Goal: Task Accomplishment & Management: Manage account settings

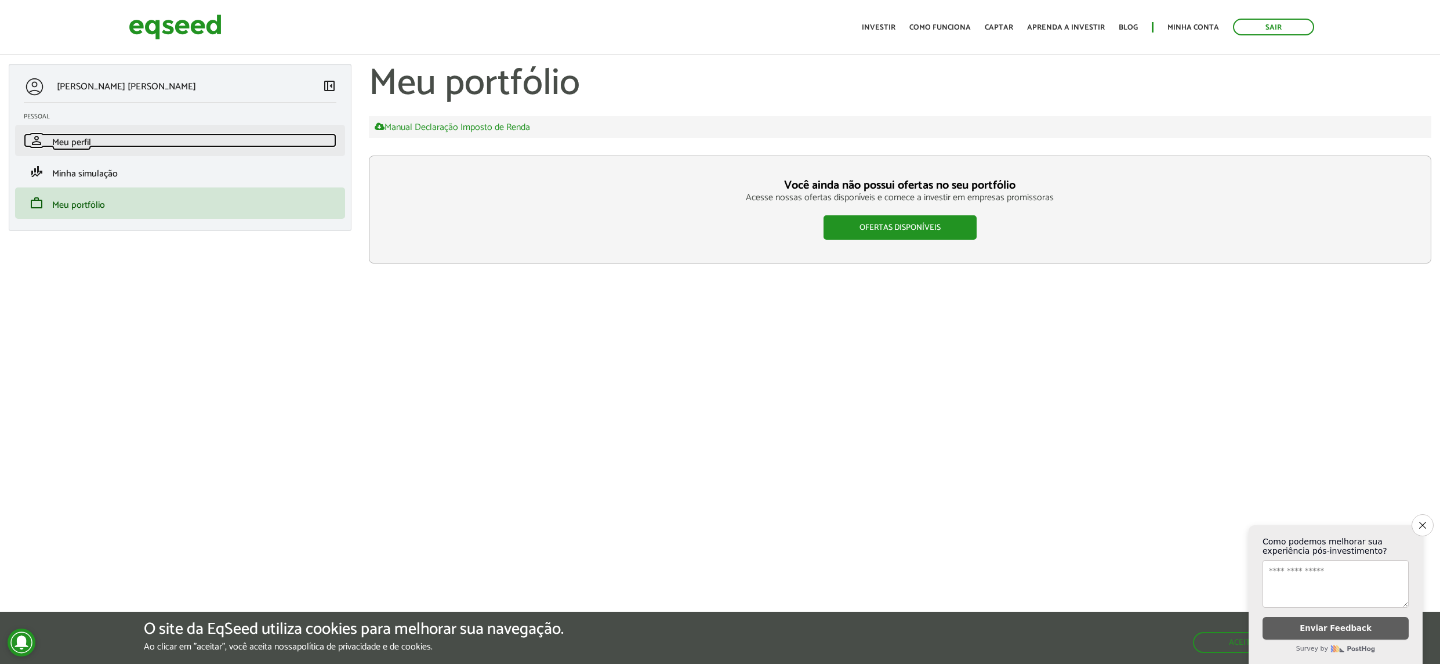
click at [78, 134] on link "person Meu perfil" at bounding box center [180, 140] width 313 height 14
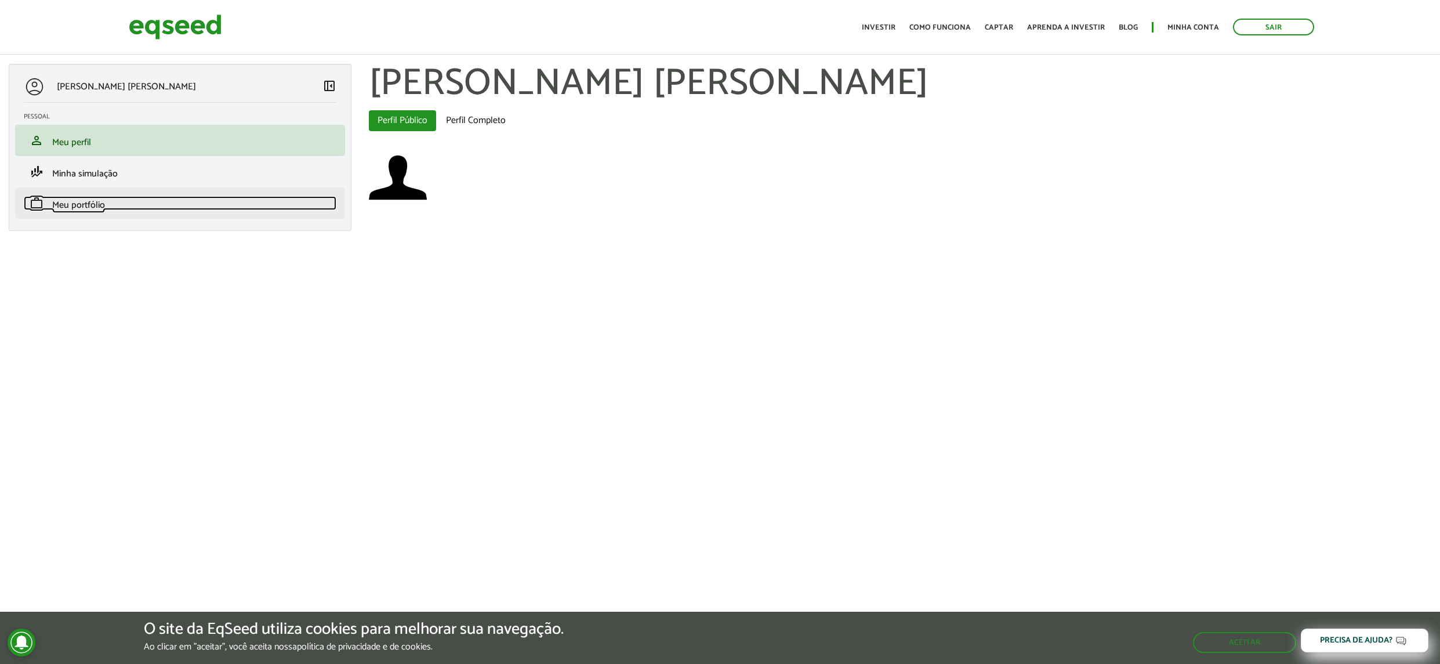
click at [102, 202] on span "Meu portfólio" at bounding box center [78, 205] width 53 height 16
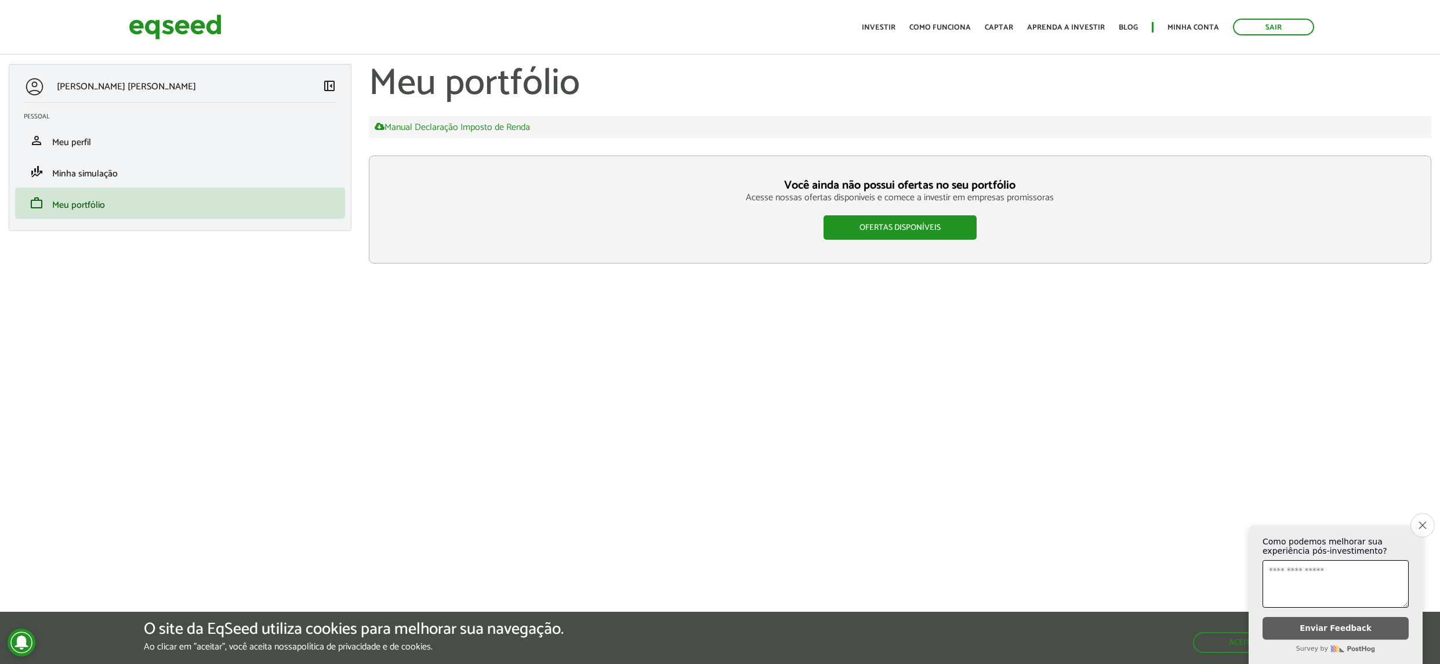
click at [1422, 525] on icon "Close survey" at bounding box center [1423, 525] width 8 height 8
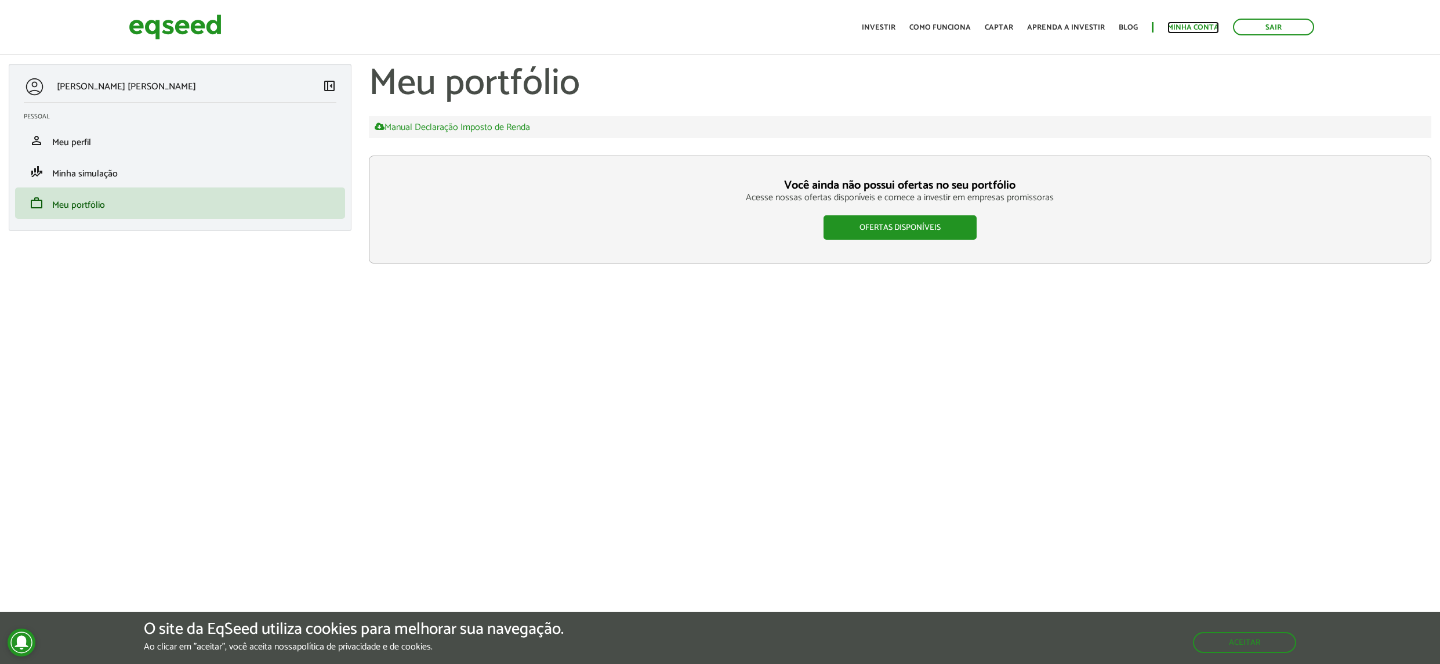
click at [1206, 30] on link "Minha conta" at bounding box center [1194, 28] width 52 height 8
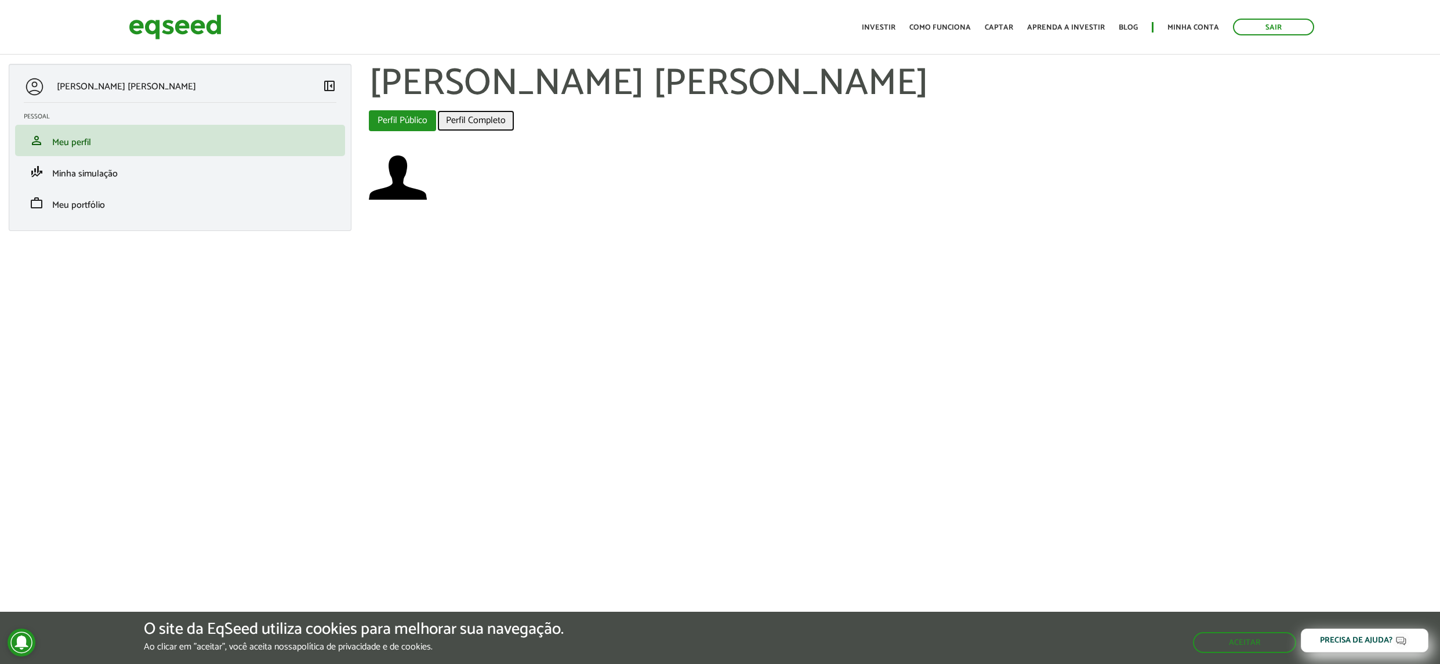
click at [464, 115] on link "Perfil Completo" at bounding box center [475, 120] width 77 height 21
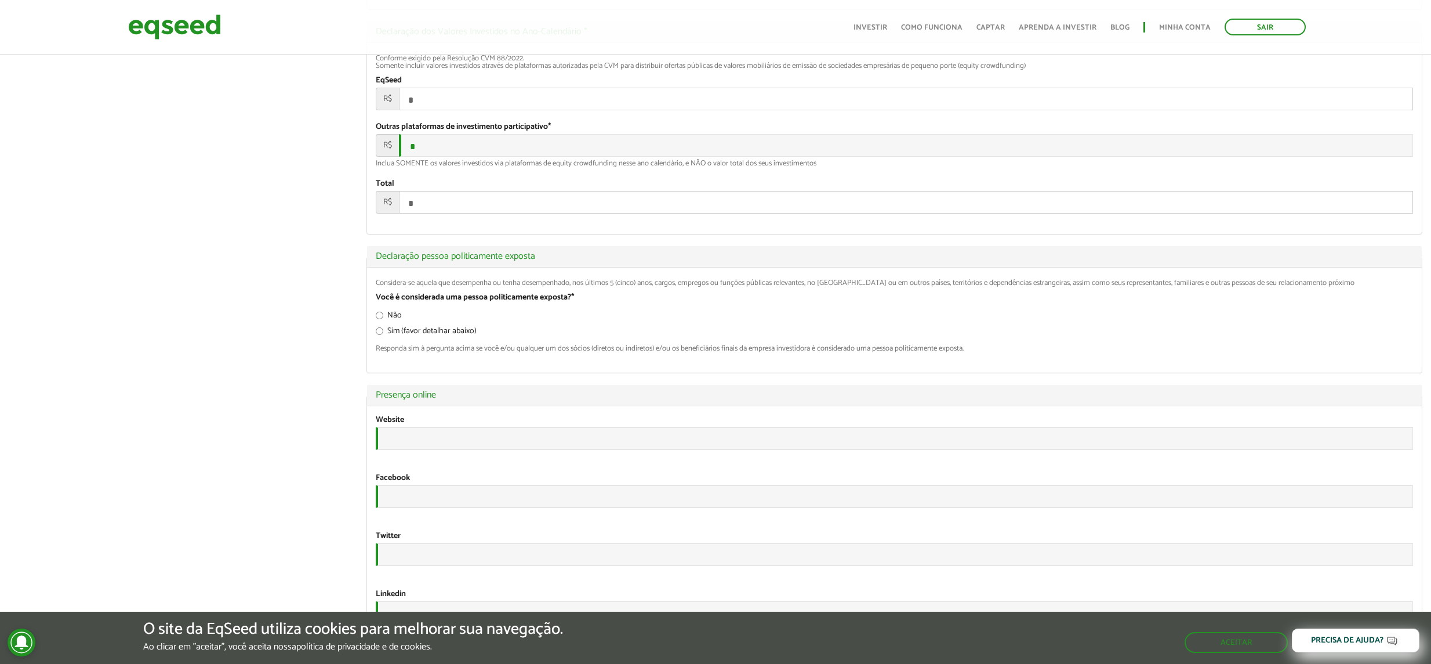
scroll to position [1616, 0]
type input "**********"
click at [1187, 26] on link "Minha conta" at bounding box center [1185, 28] width 52 height 8
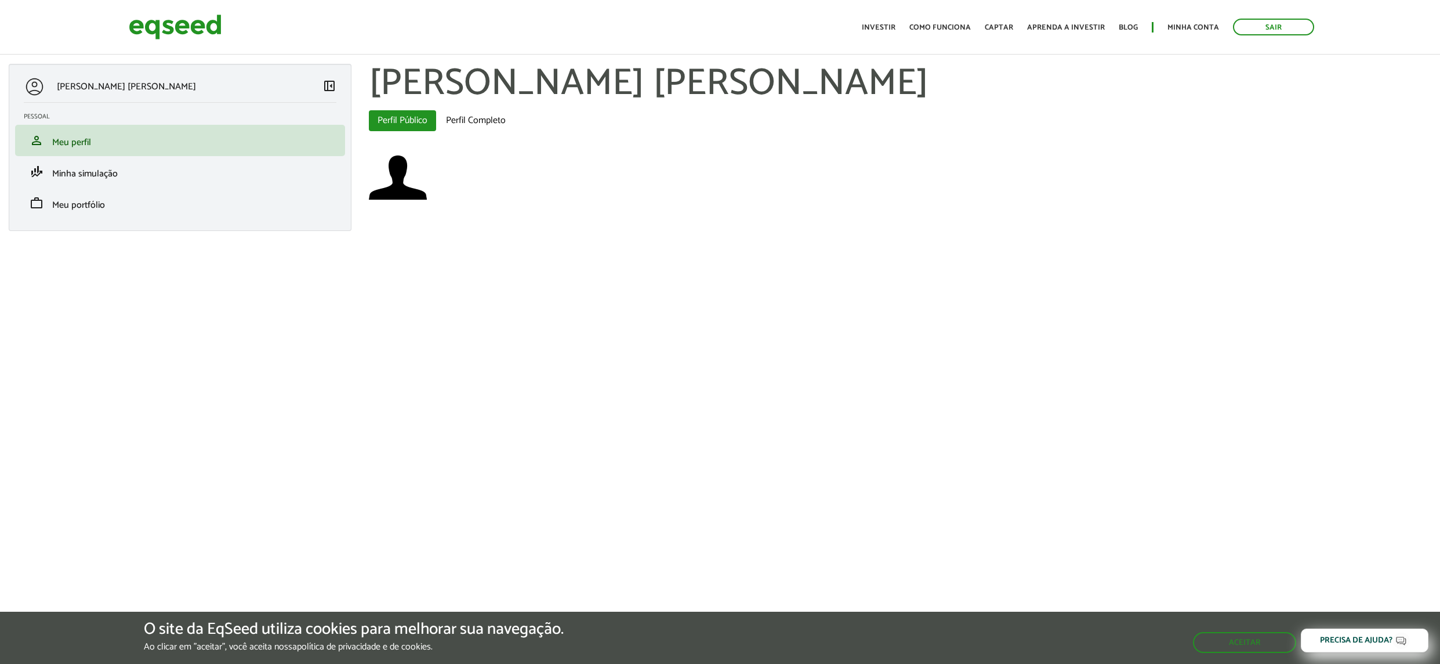
click at [96, 197] on span "Meu portfólio" at bounding box center [78, 205] width 53 height 16
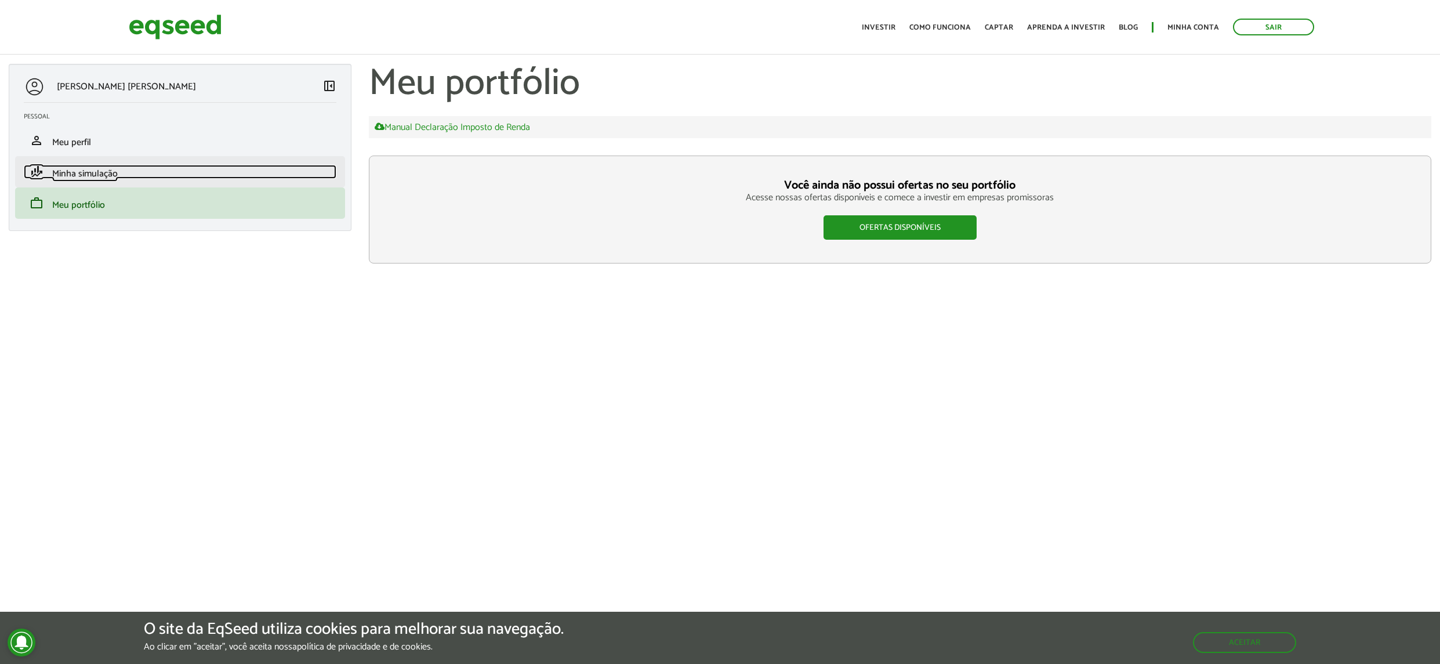
click at [101, 179] on span "Minha simulação" at bounding box center [85, 174] width 66 height 16
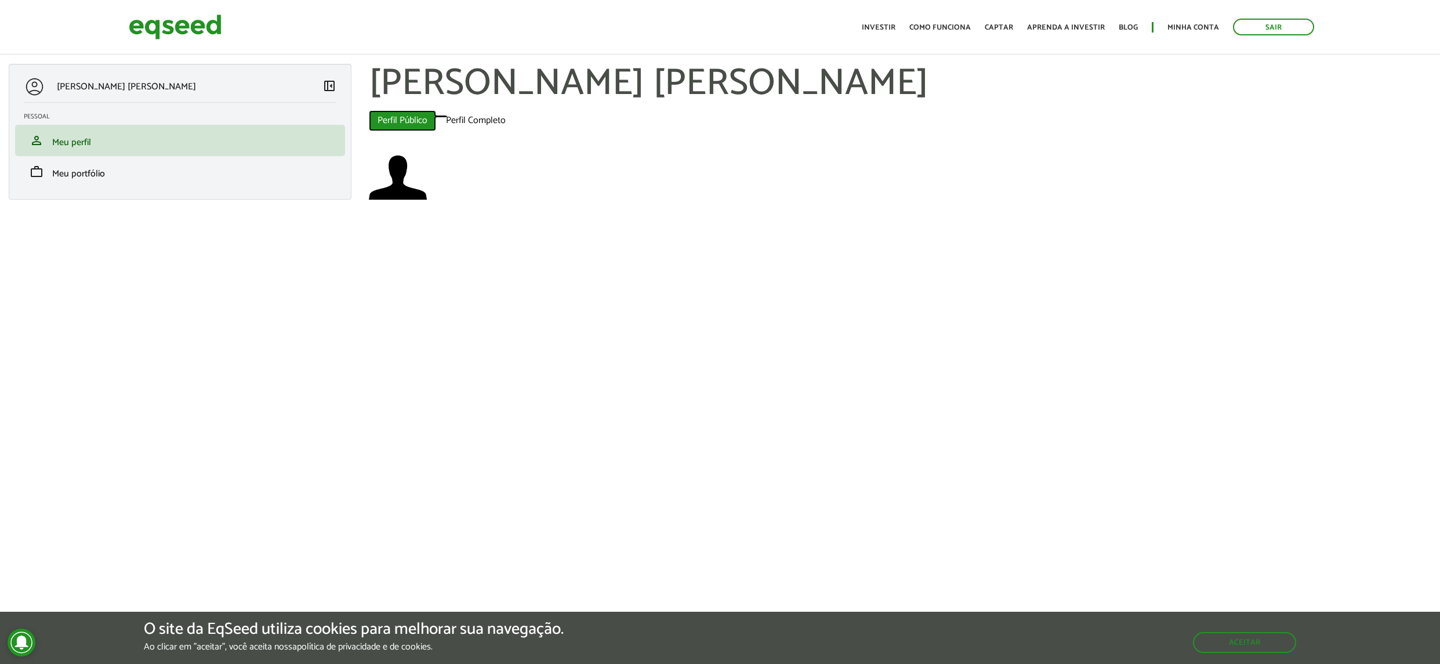
click at [403, 119] on link "Perfil Público (aba ativa)" at bounding box center [402, 120] width 67 height 21
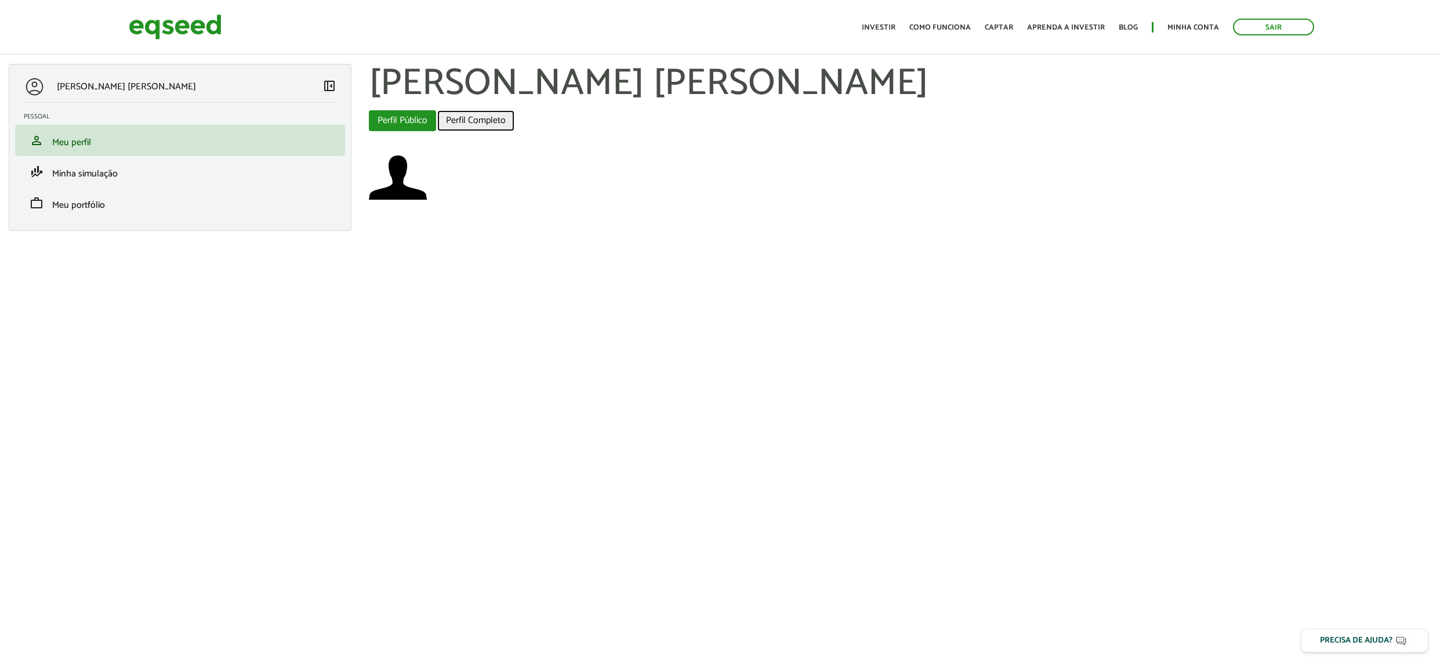
click at [473, 119] on link "Perfil Completo" at bounding box center [475, 120] width 77 height 21
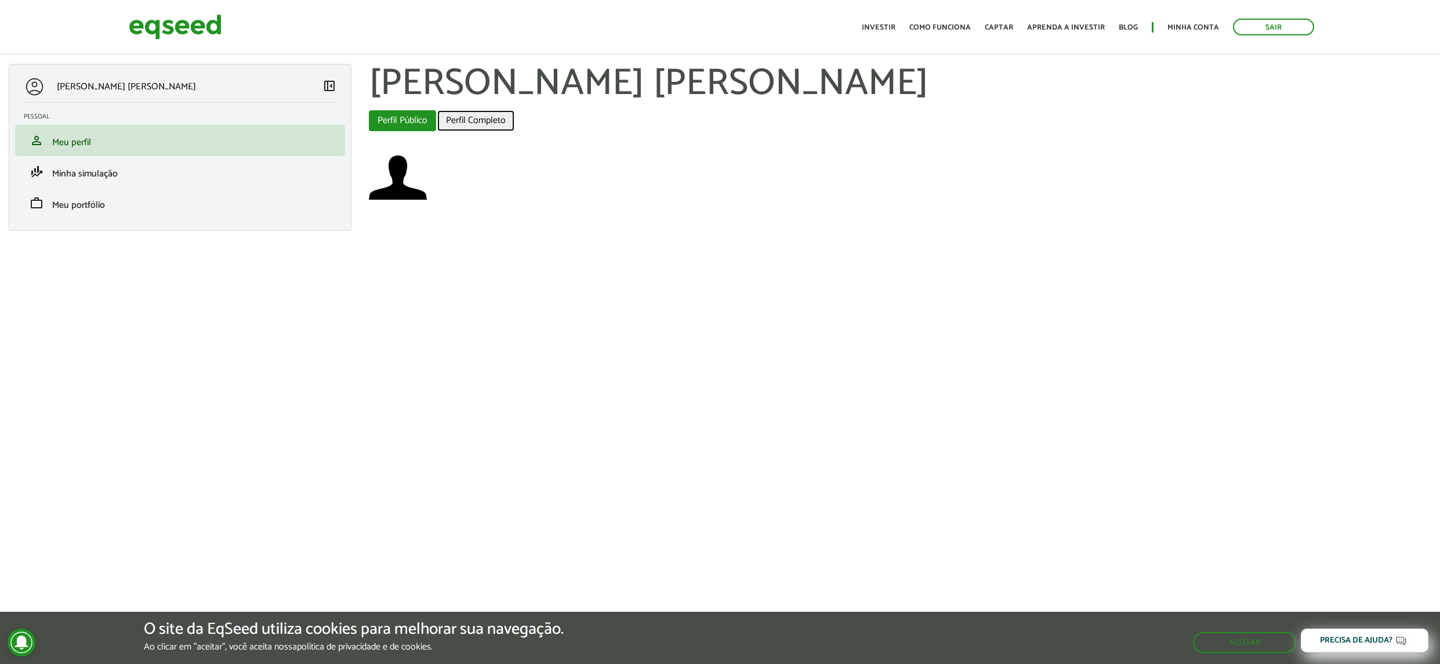
click at [479, 126] on link "Perfil Completo" at bounding box center [475, 120] width 77 height 21
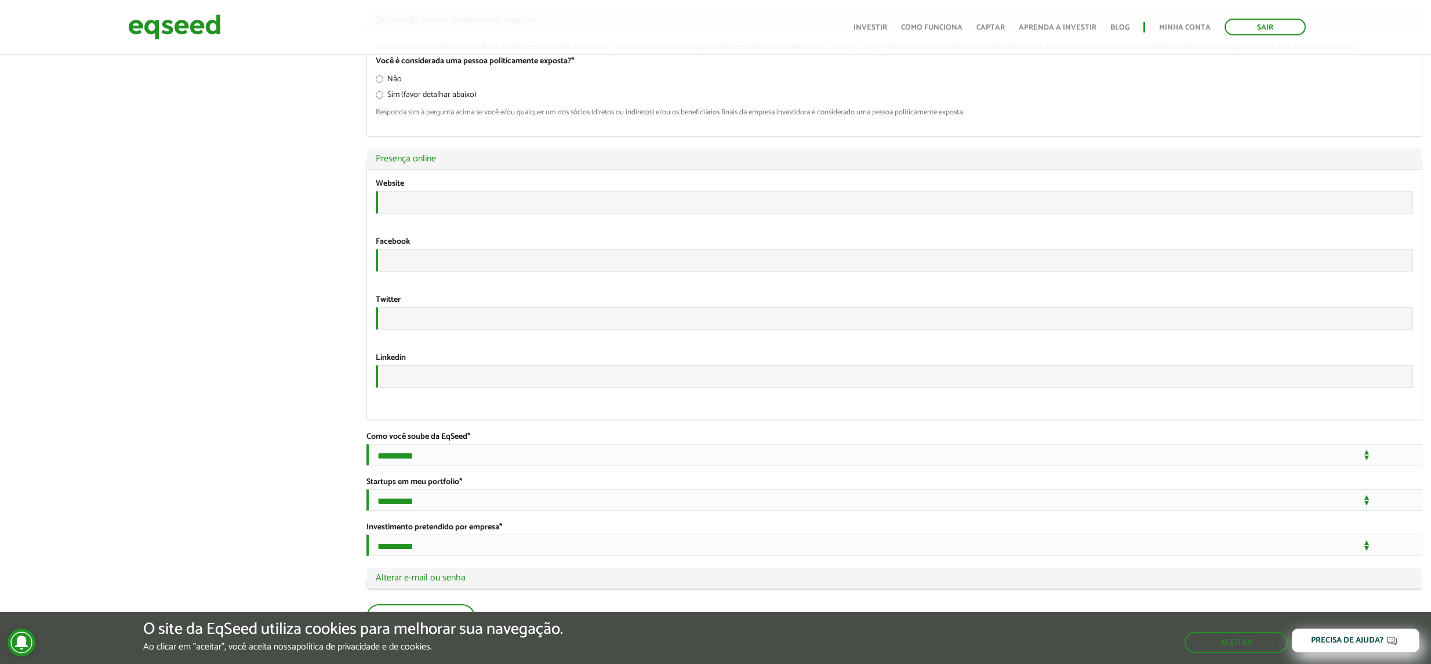
scroll to position [1966, 0]
